Goal: Find contact information: Find phone

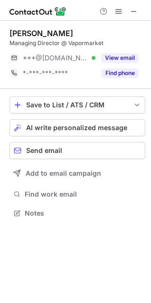
scroll to position [207, 151]
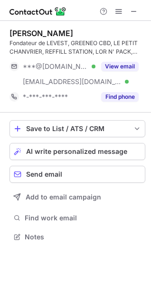
scroll to position [230, 151]
click at [133, 8] on span at bounding box center [134, 12] width 8 height 8
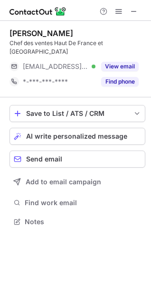
scroll to position [207, 151]
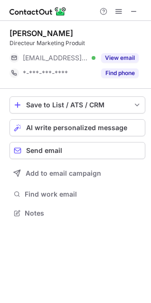
scroll to position [207, 151]
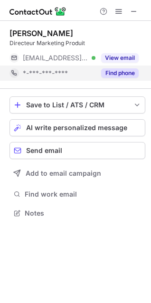
click at [130, 70] on button "Find phone" at bounding box center [120, 73] width 38 height 10
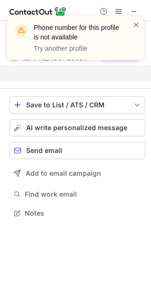
scroll to position [192, 151]
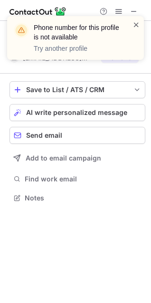
click at [136, 27] on span at bounding box center [137, 25] width 8 height 10
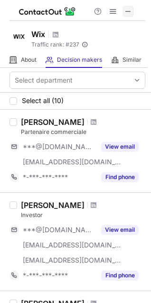
click at [127, 10] on span at bounding box center [129, 12] width 8 height 8
